Goal: Task Accomplishment & Management: Manage account settings

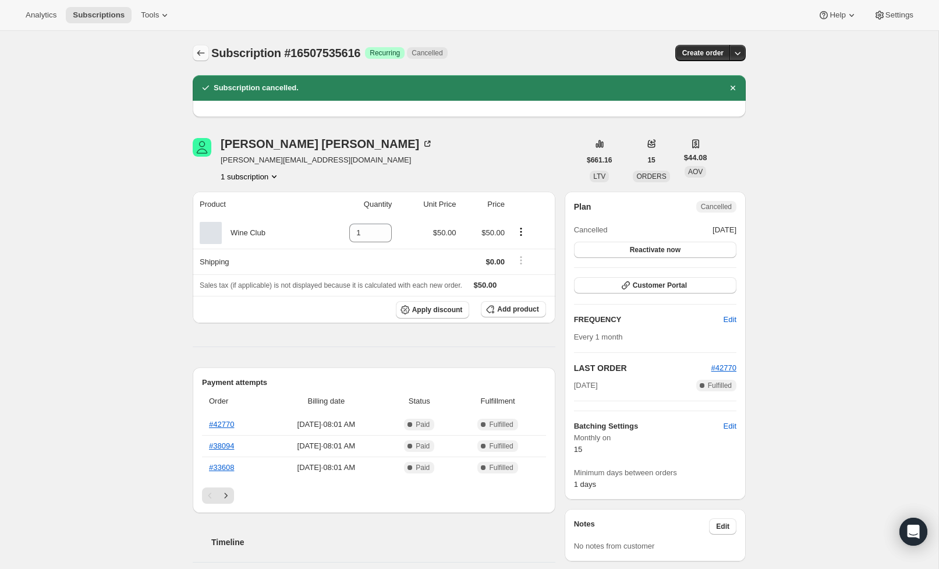
scroll to position [13, 0]
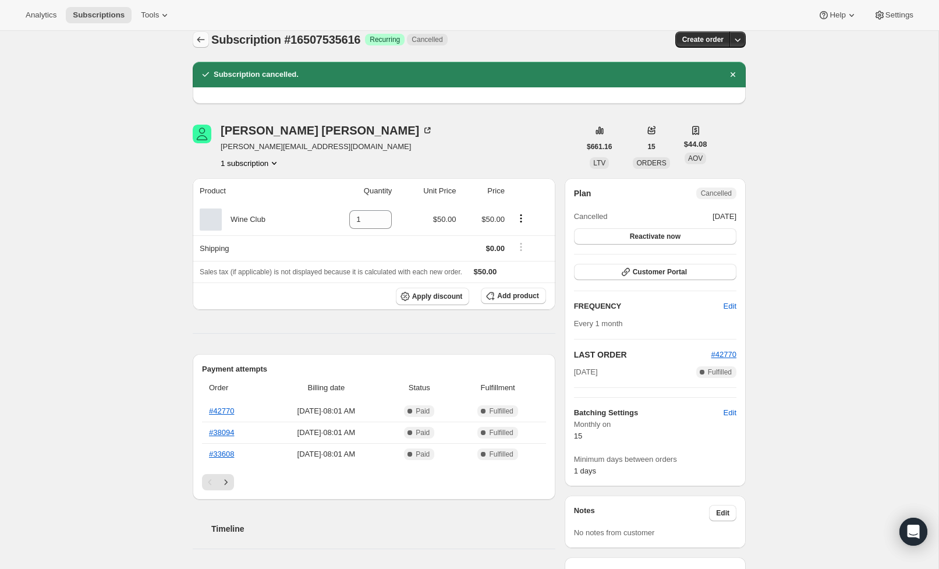
click at [198, 36] on icon "Subscriptions" at bounding box center [201, 40] width 12 height 12
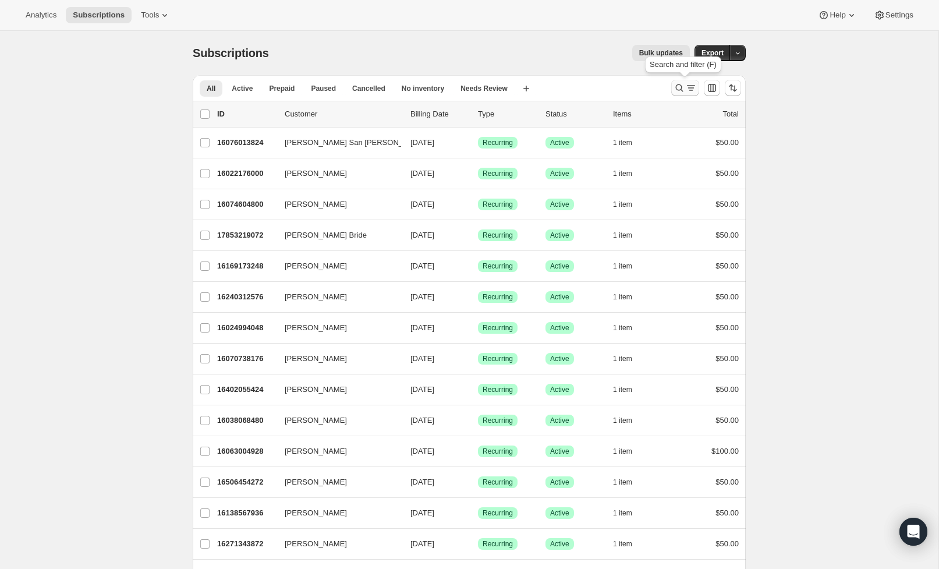
click at [685, 94] on button "Search and filter results" at bounding box center [685, 88] width 28 height 16
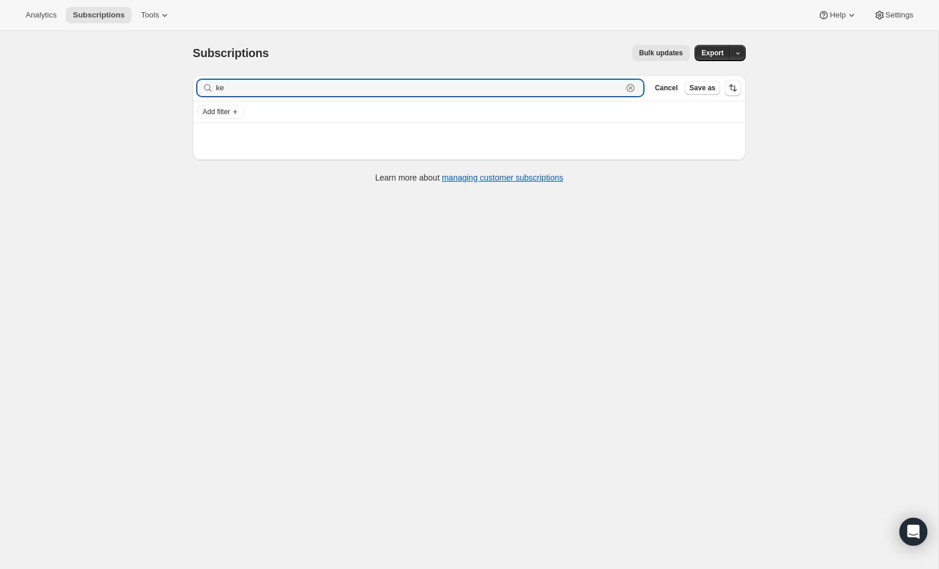
type input "k"
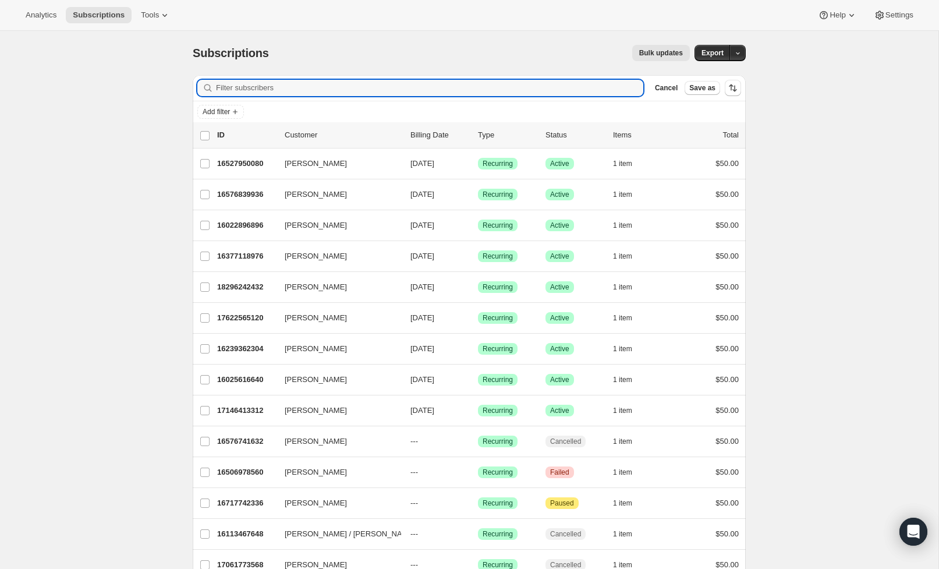
type input "k"
type input "e"
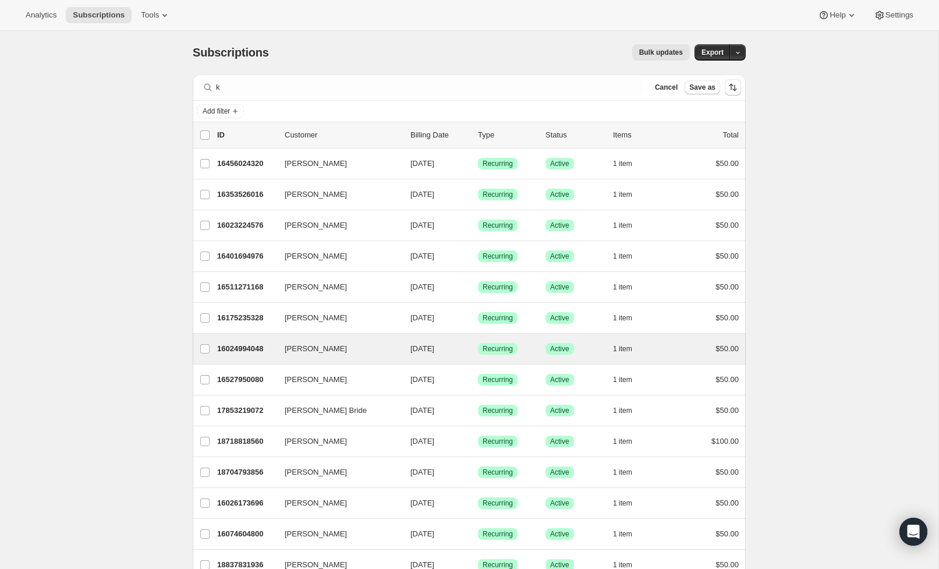
scroll to position [1, 0]
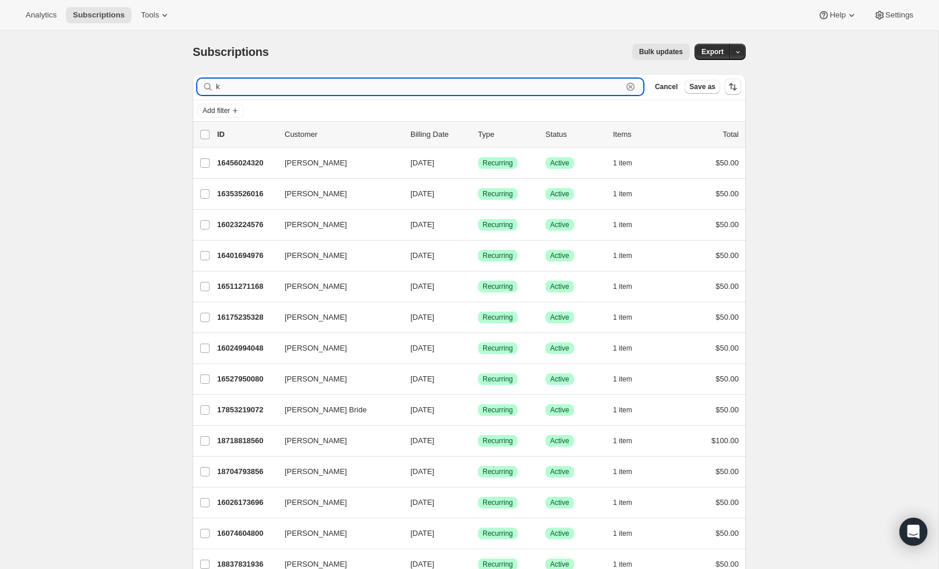
click at [246, 86] on input "k" at bounding box center [419, 87] width 406 height 16
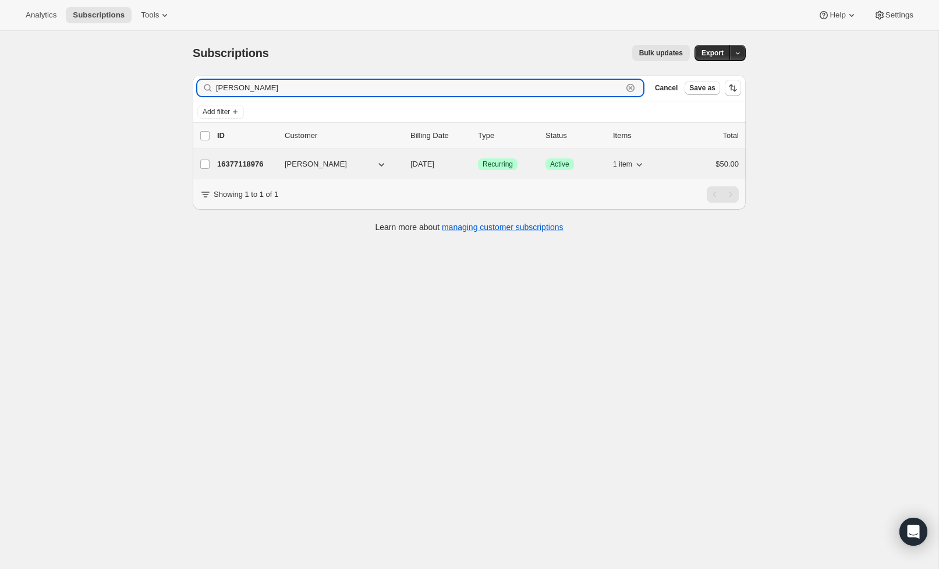
type input "[PERSON_NAME]"
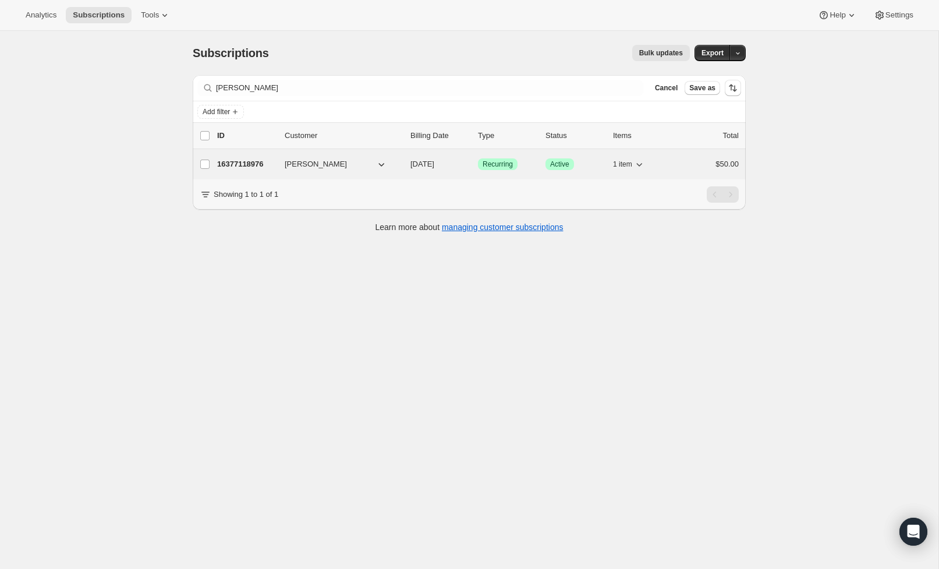
click at [226, 161] on p "16377118976" at bounding box center [246, 164] width 58 height 12
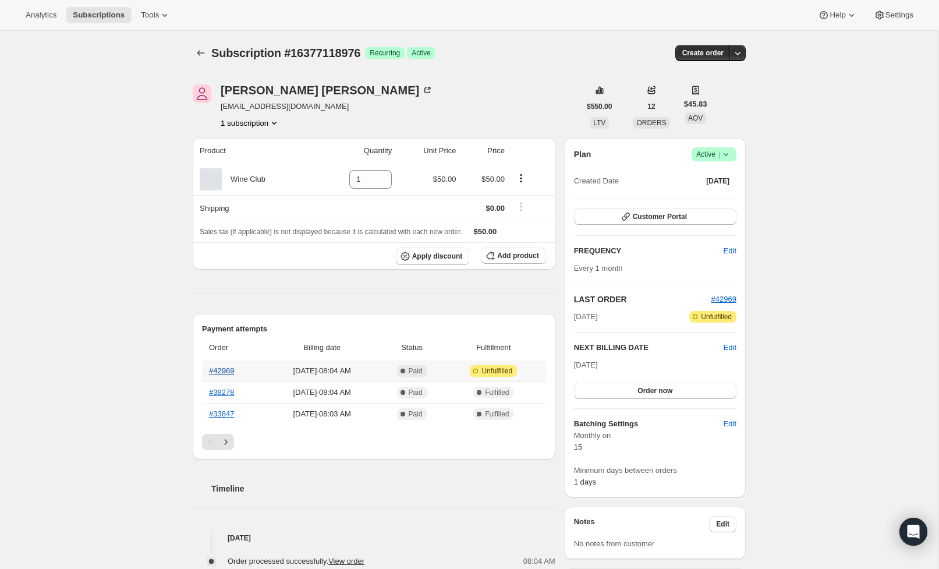
click at [227, 371] on link "#42969" at bounding box center [221, 370] width 25 height 9
click at [195, 51] on icon "Subscriptions" at bounding box center [201, 53] width 12 height 12
